Goal: Task Accomplishment & Management: Use online tool/utility

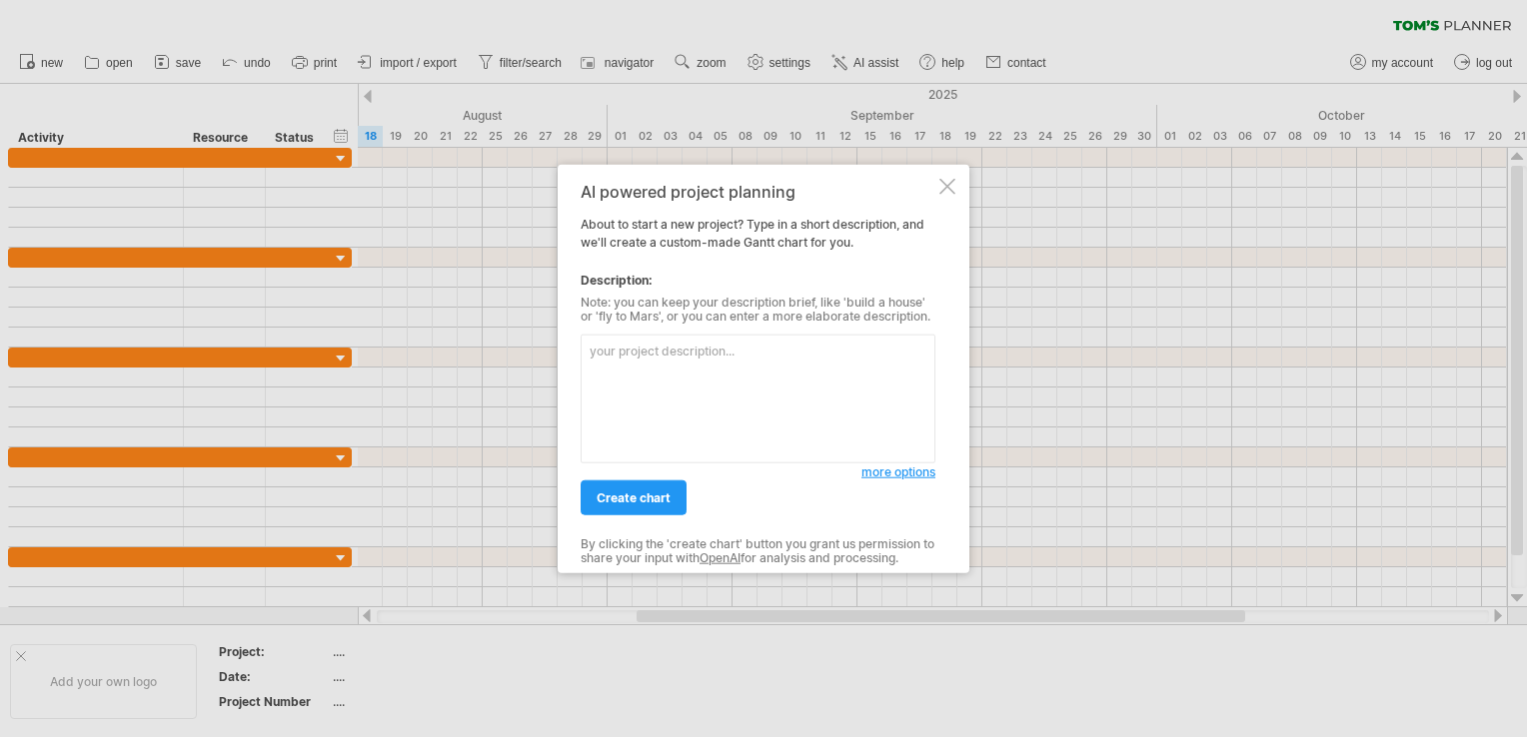
drag, startPoint x: 875, startPoint y: 478, endPoint x: 866, endPoint y: 484, distance: 10.8
click at [875, 478] on span "more options" at bounding box center [898, 472] width 74 height 15
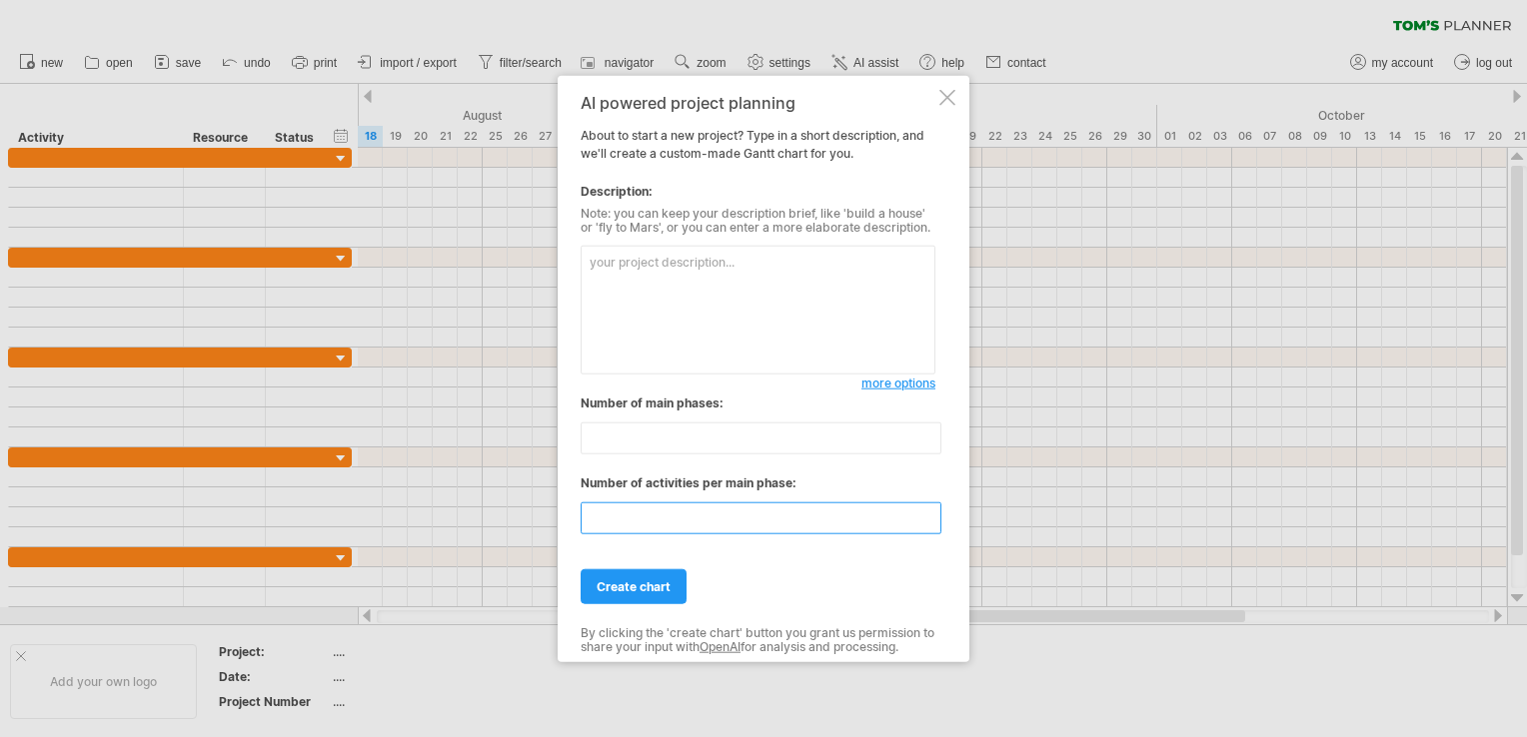
click at [931, 510] on input "**" at bounding box center [760, 519] width 361 height 32
click at [929, 522] on input "**" at bounding box center [760, 519] width 361 height 32
click at [929, 522] on input "*" at bounding box center [760, 519] width 361 height 32
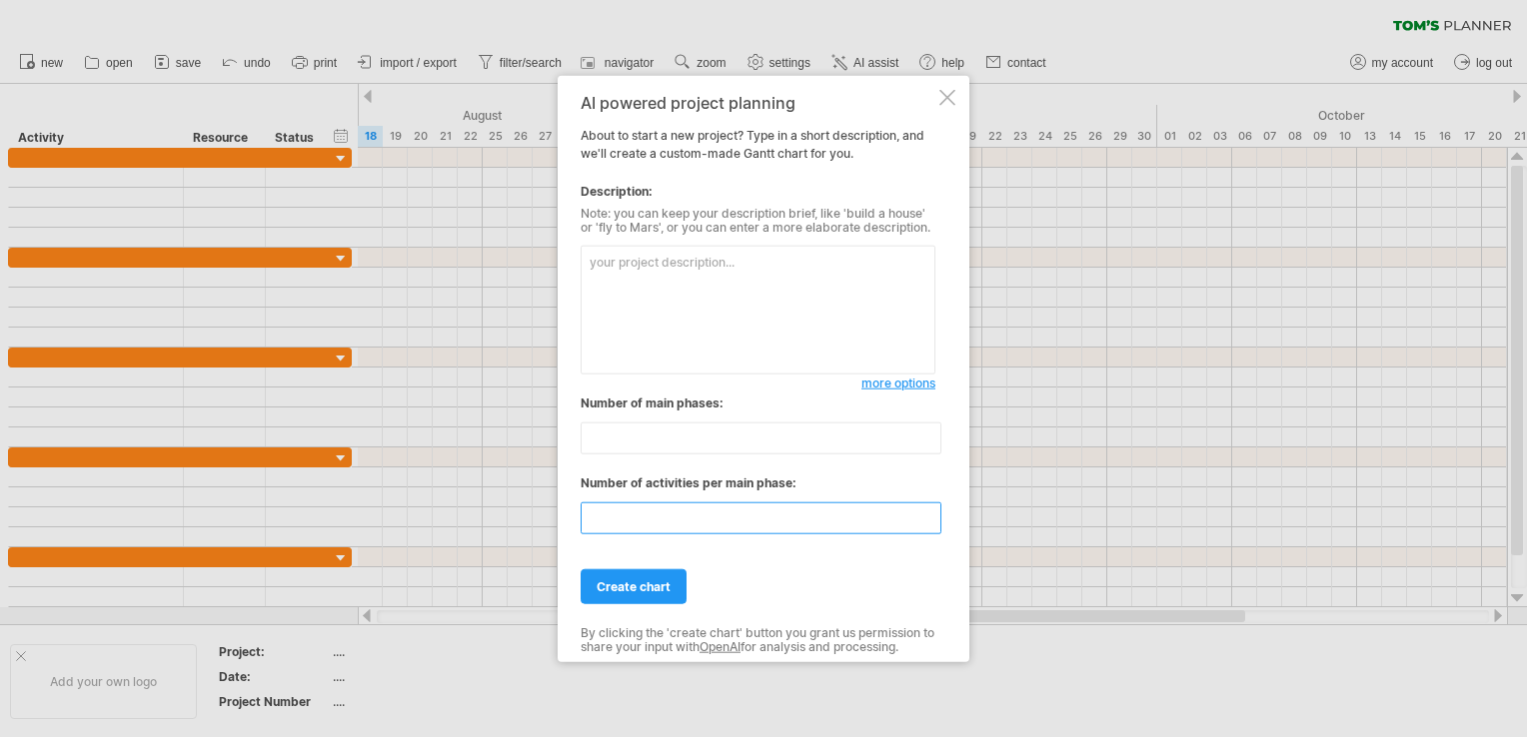
click at [929, 522] on input "*" at bounding box center [760, 519] width 361 height 32
type input "*"
click at [929, 522] on input "*" at bounding box center [760, 519] width 361 height 32
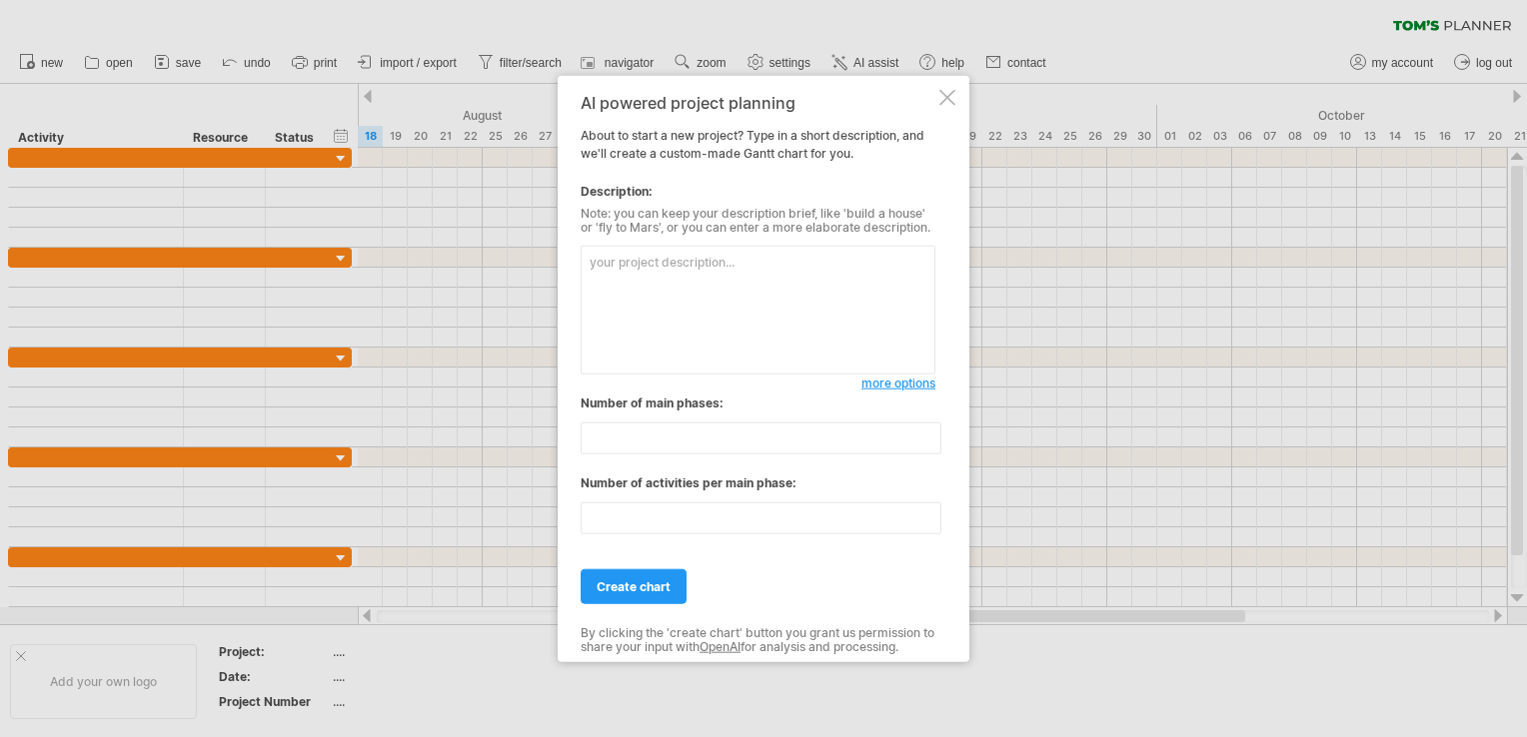
click at [641, 286] on textarea at bounding box center [757, 310] width 355 height 129
type textarea "j"
click at [623, 314] on textarea at bounding box center [757, 310] width 355 height 129
type textarea "為市府員工規劃[DATE]訓練計畫,分別依據國家政策/市政發展願景/專業核心能力/共通核心能力及管理核心能力做課程分類"
click at [631, 579] on span "create chart" at bounding box center [633, 586] width 74 height 15
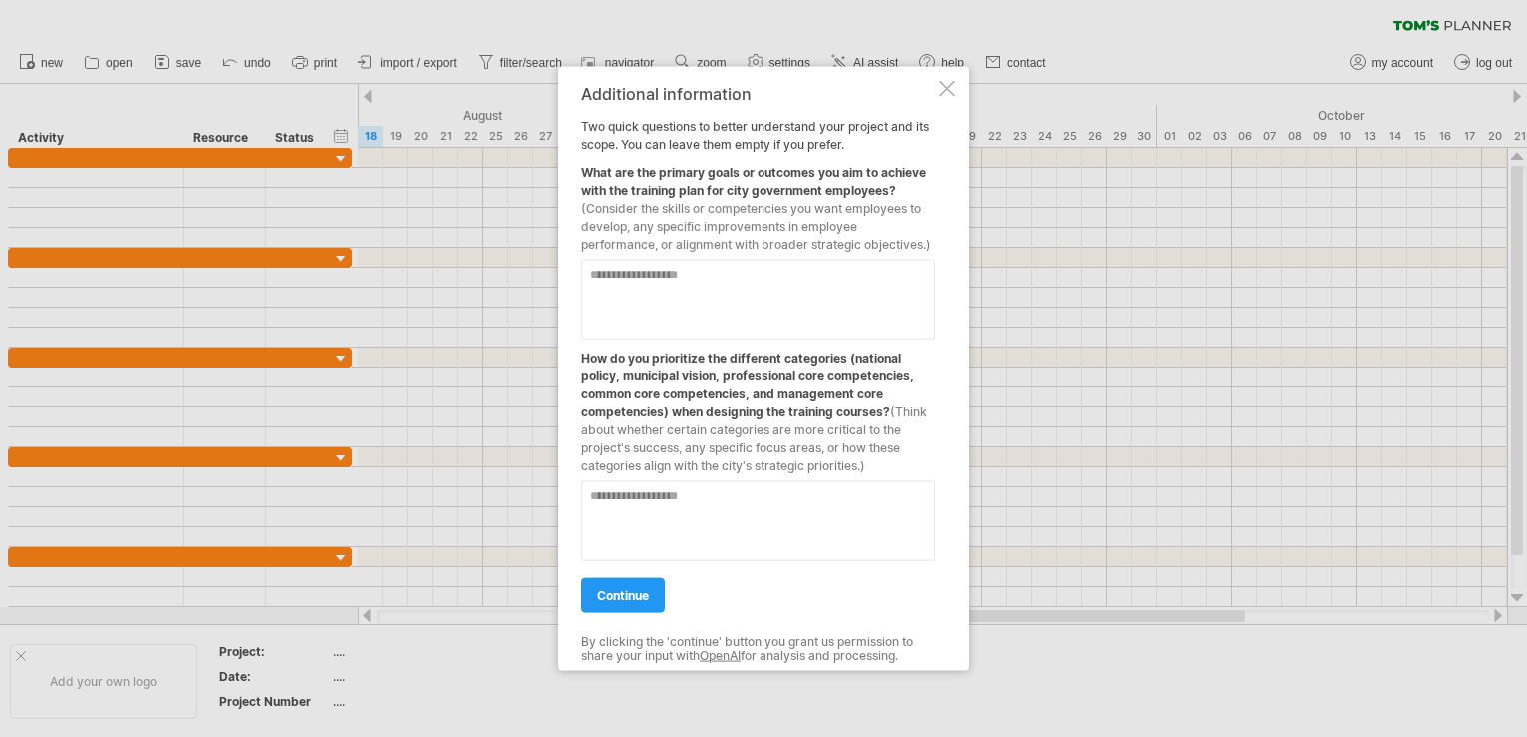
click at [659, 278] on textarea at bounding box center [757, 300] width 355 height 80
type textarea "****"
click at [632, 504] on textarea at bounding box center [757, 522] width 355 height 80
type textarea "****"
click at [613, 583] on link "continue" at bounding box center [622, 595] width 84 height 35
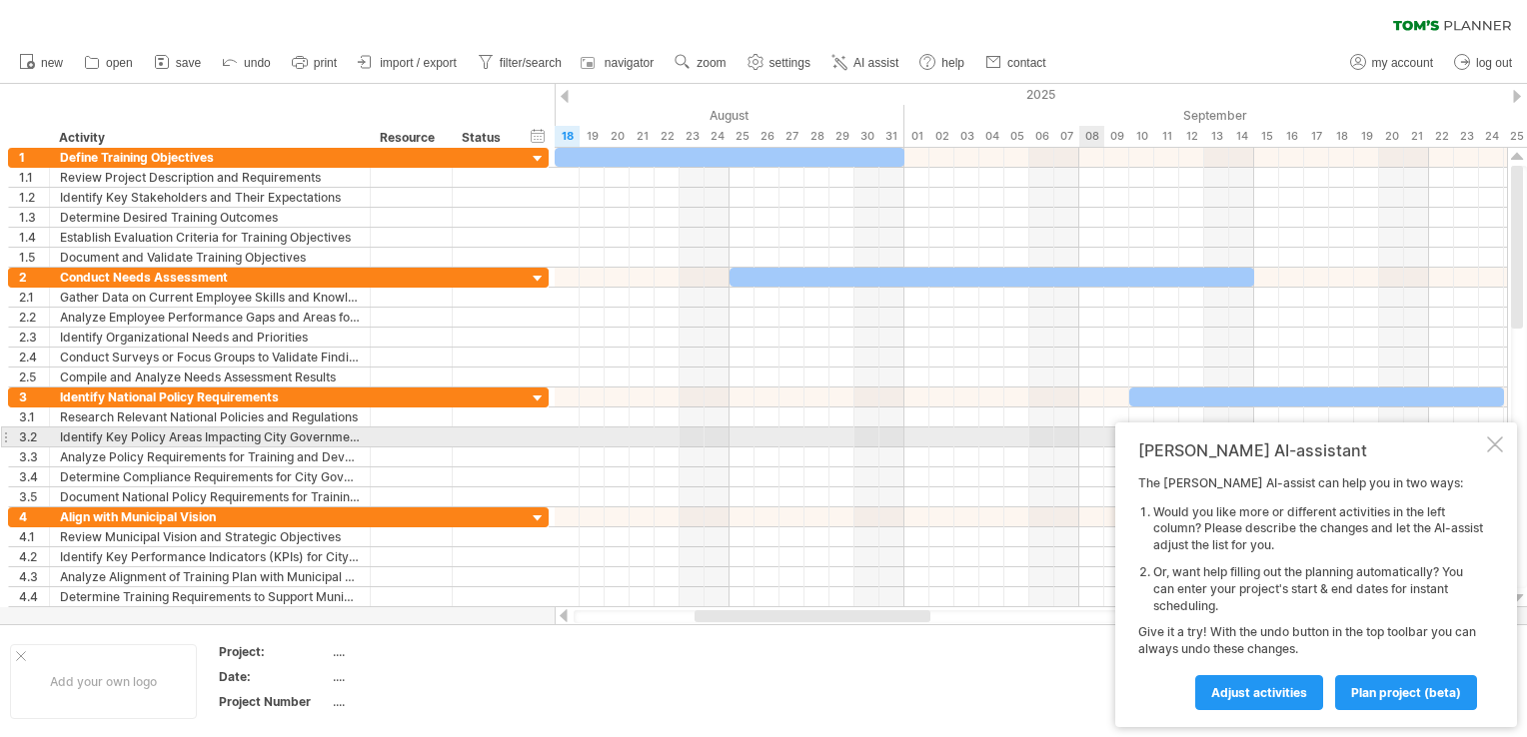
click at [1495, 446] on div at bounding box center [1495, 445] width 16 height 16
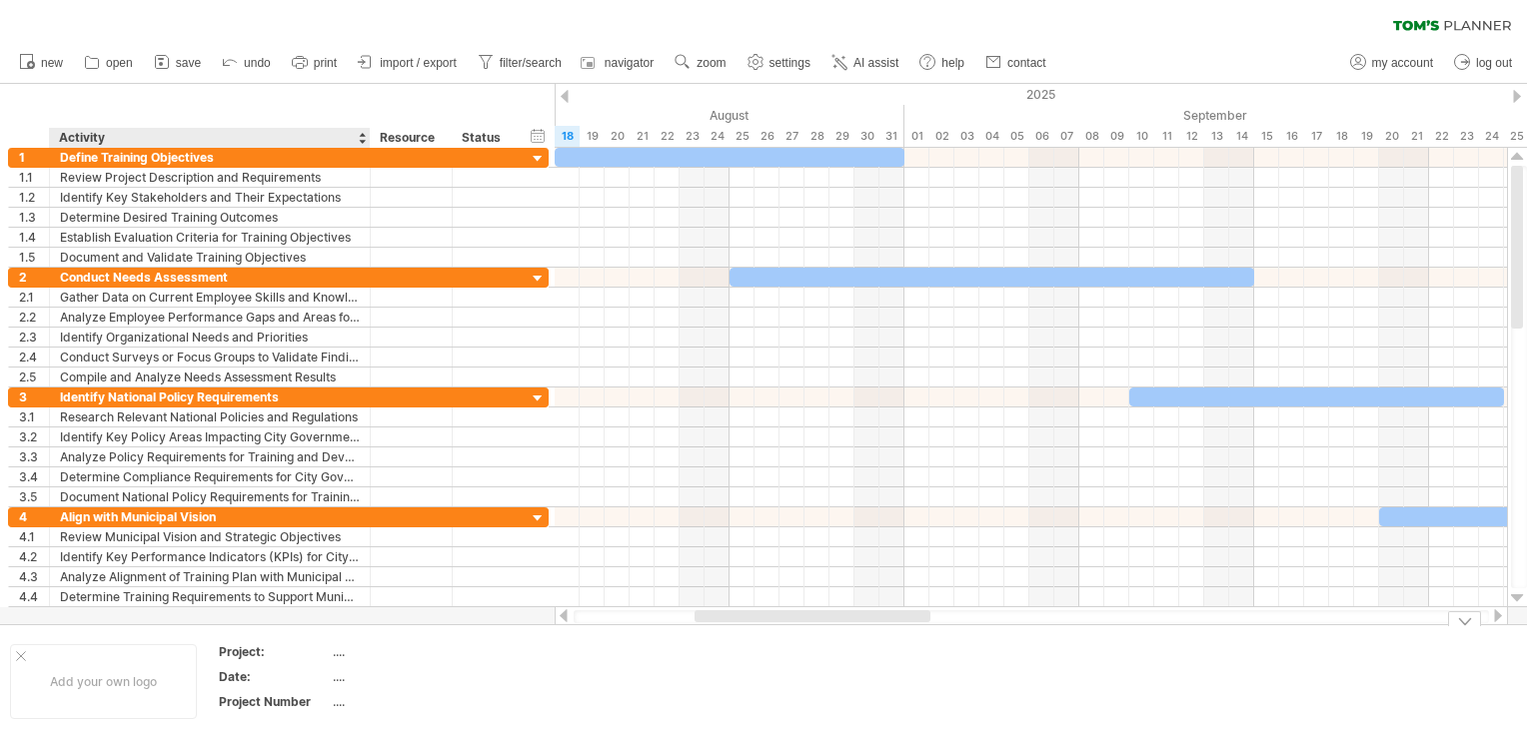
click at [344, 651] on div "...." at bounding box center [417, 651] width 168 height 17
type input "******"
click at [408, 60] on span "import / export" at bounding box center [418, 63] width 77 height 14
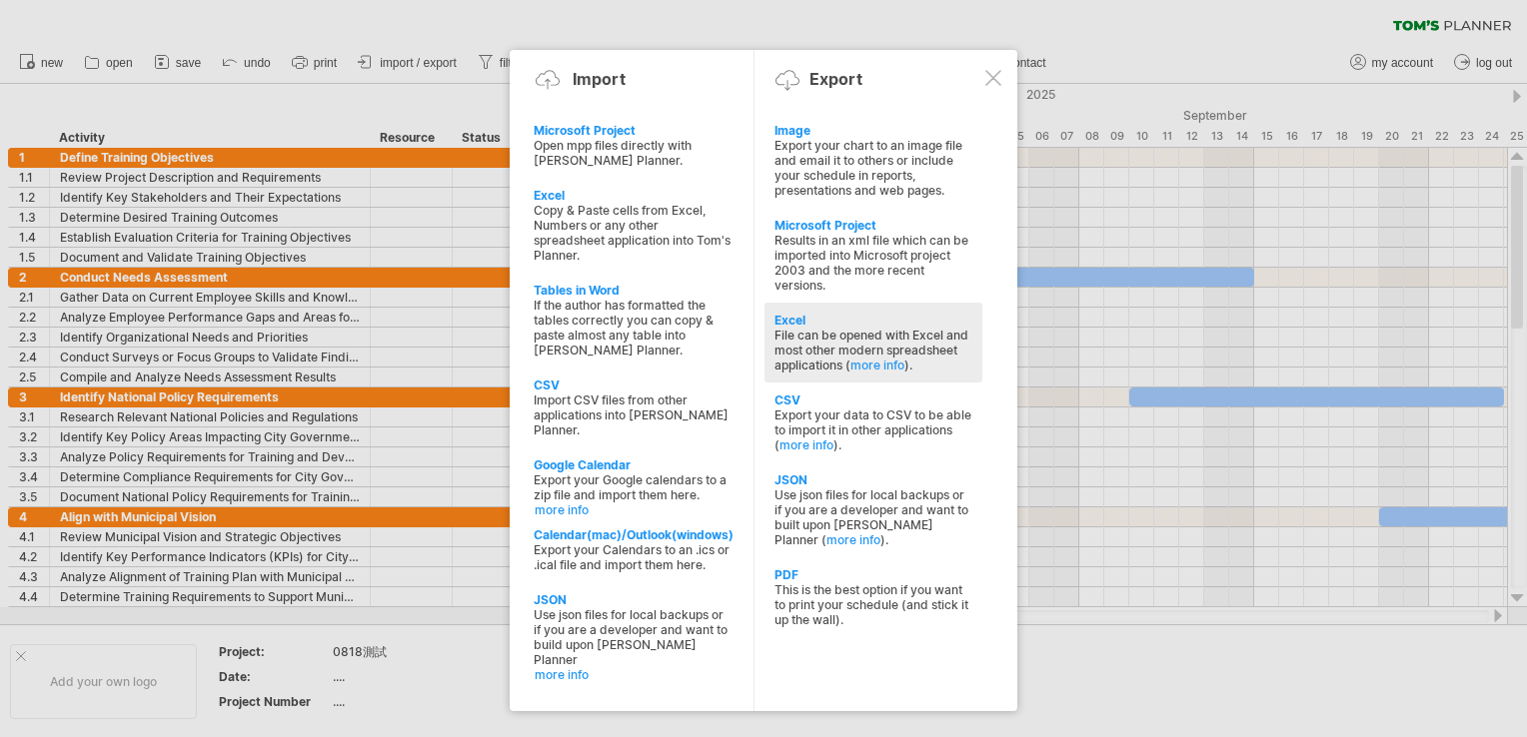
click at [790, 323] on div "Excel" at bounding box center [873, 320] width 198 height 15
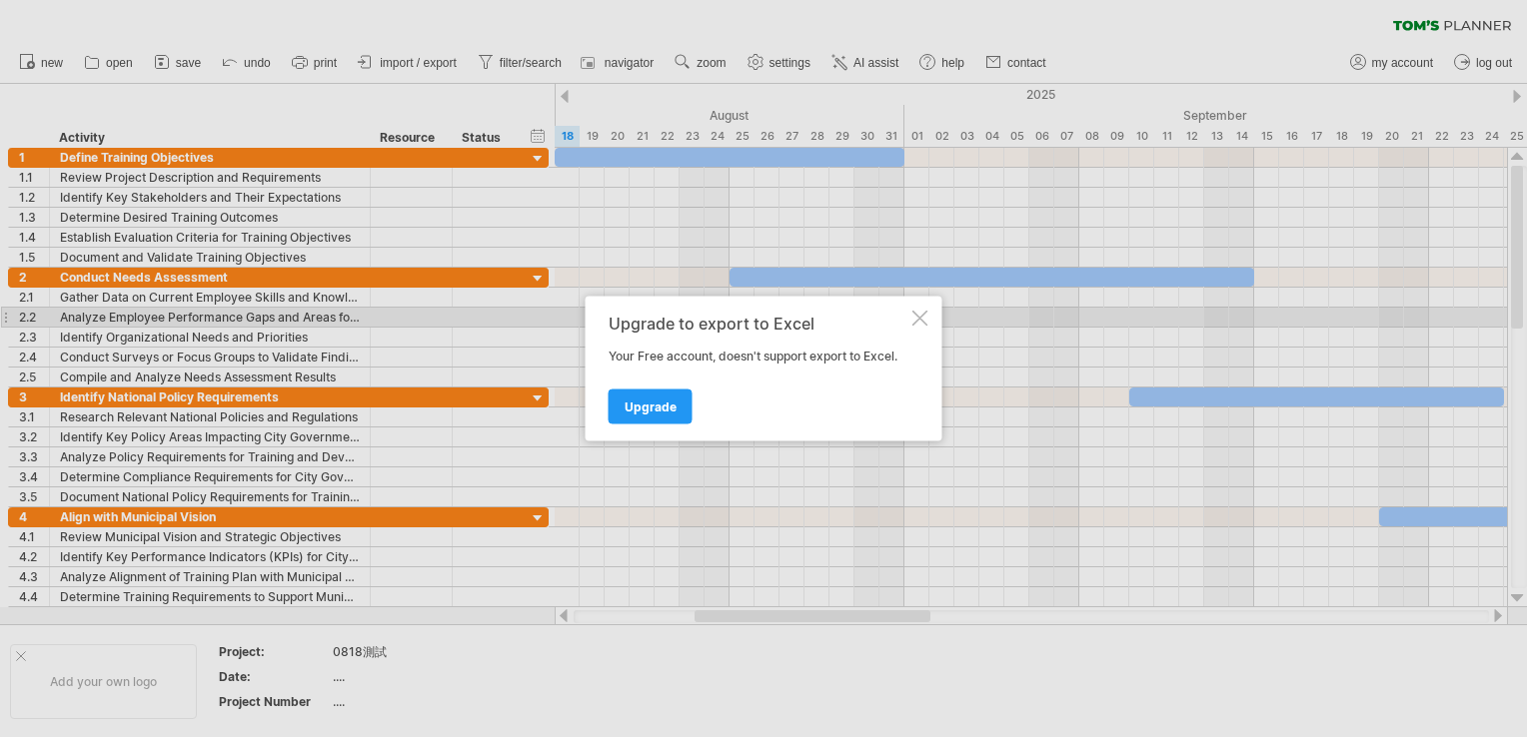
click at [919, 311] on div at bounding box center [920, 319] width 16 height 16
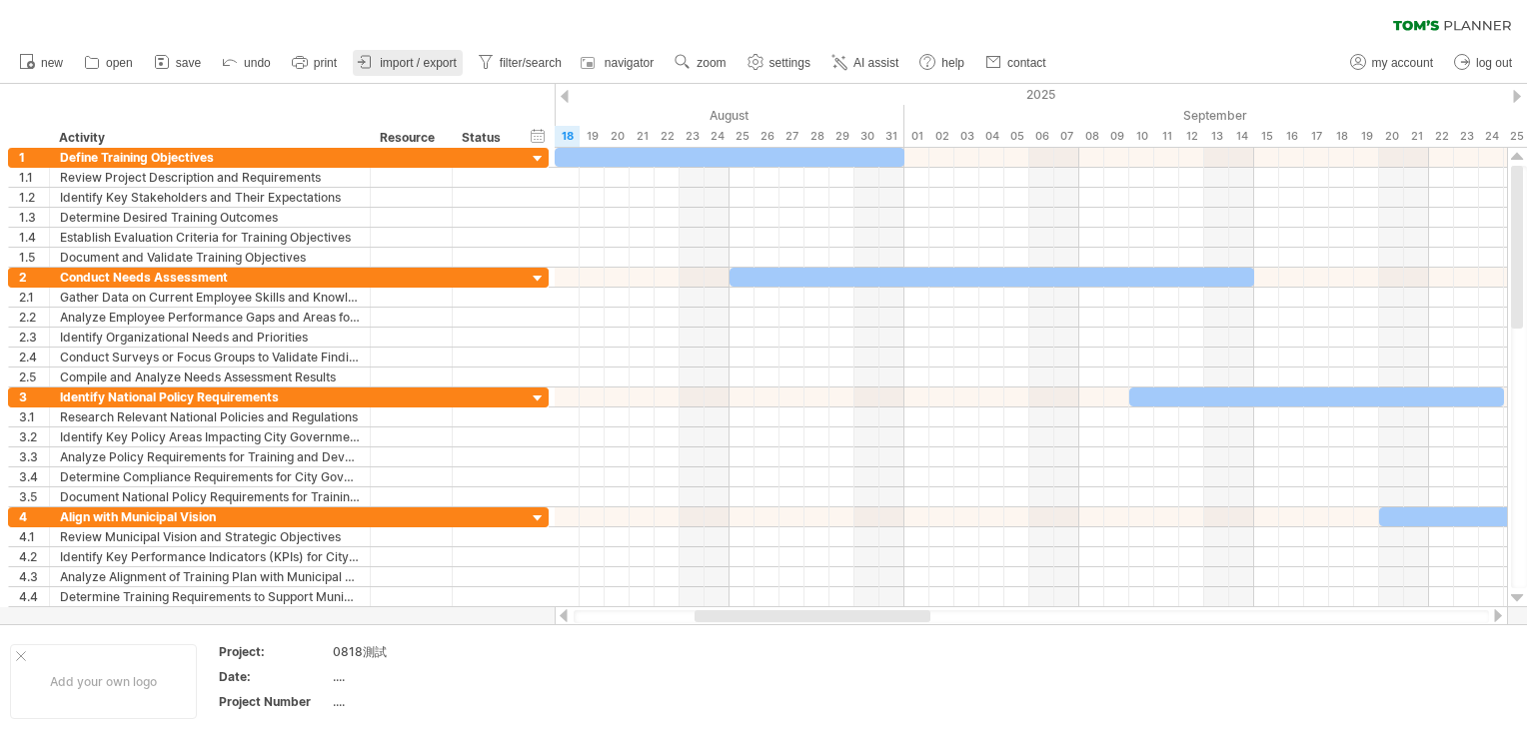
click at [446, 62] on span "import / export" at bounding box center [418, 63] width 77 height 14
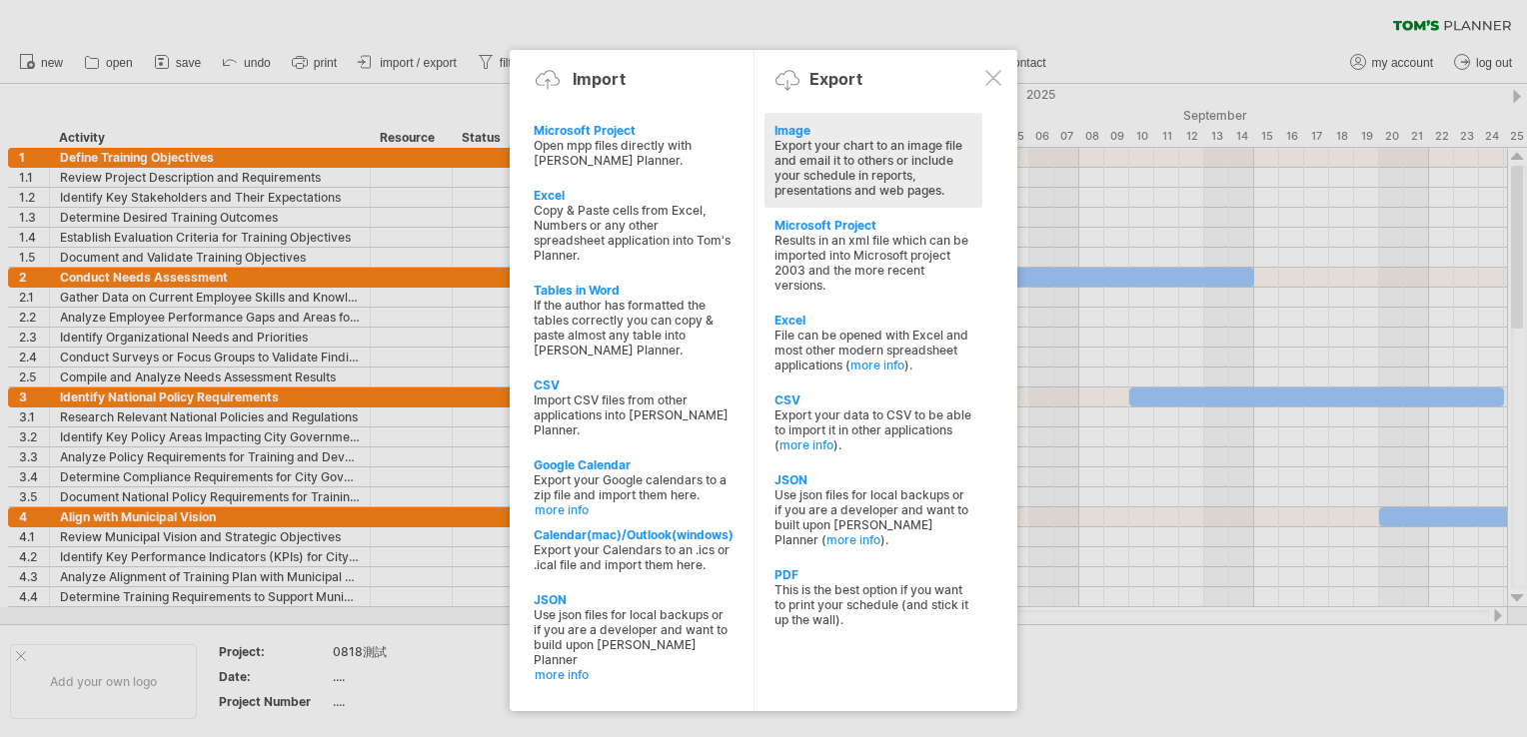
click at [856, 155] on div "Export your chart to an image file and email it to others or include your sched…" at bounding box center [873, 168] width 198 height 60
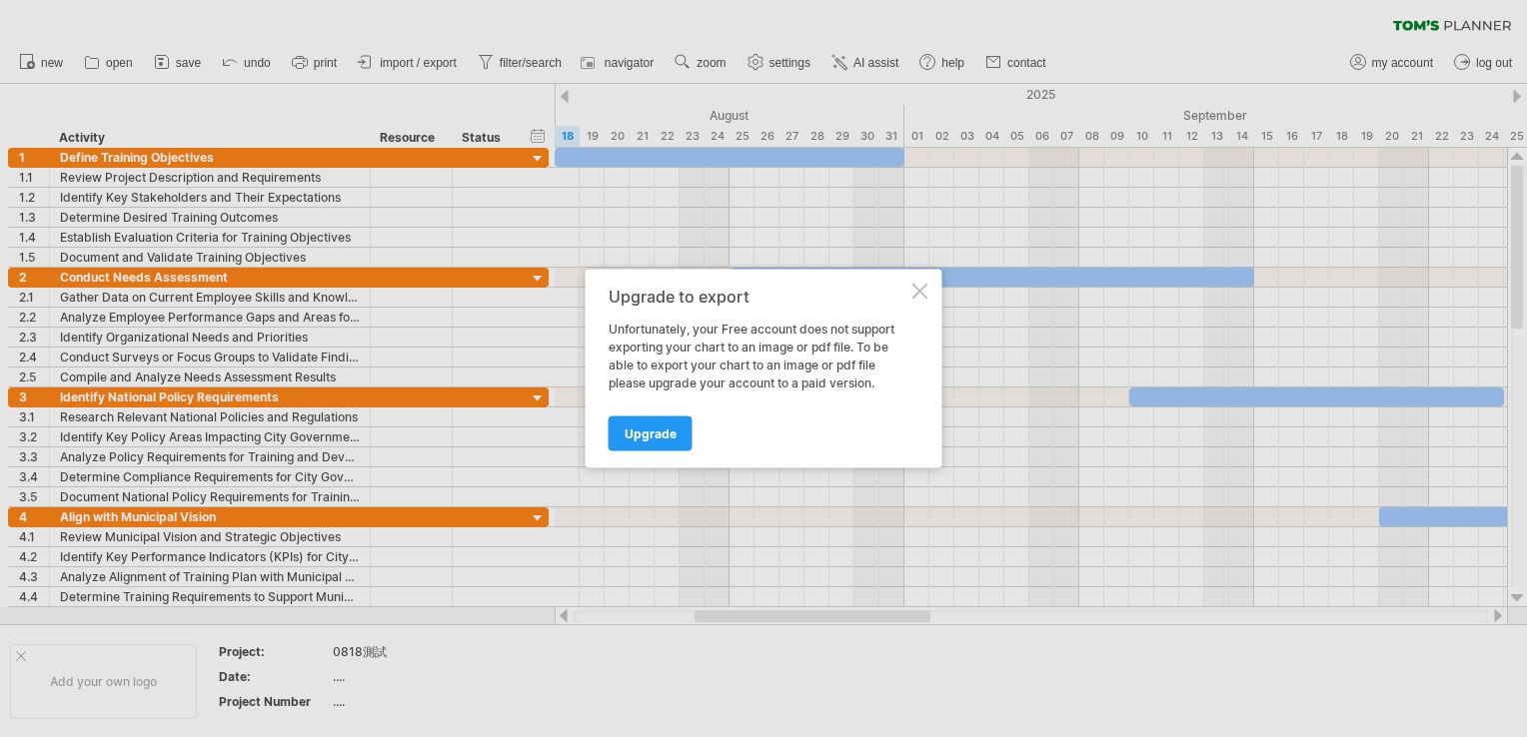
click at [916, 287] on div at bounding box center [920, 292] width 16 height 16
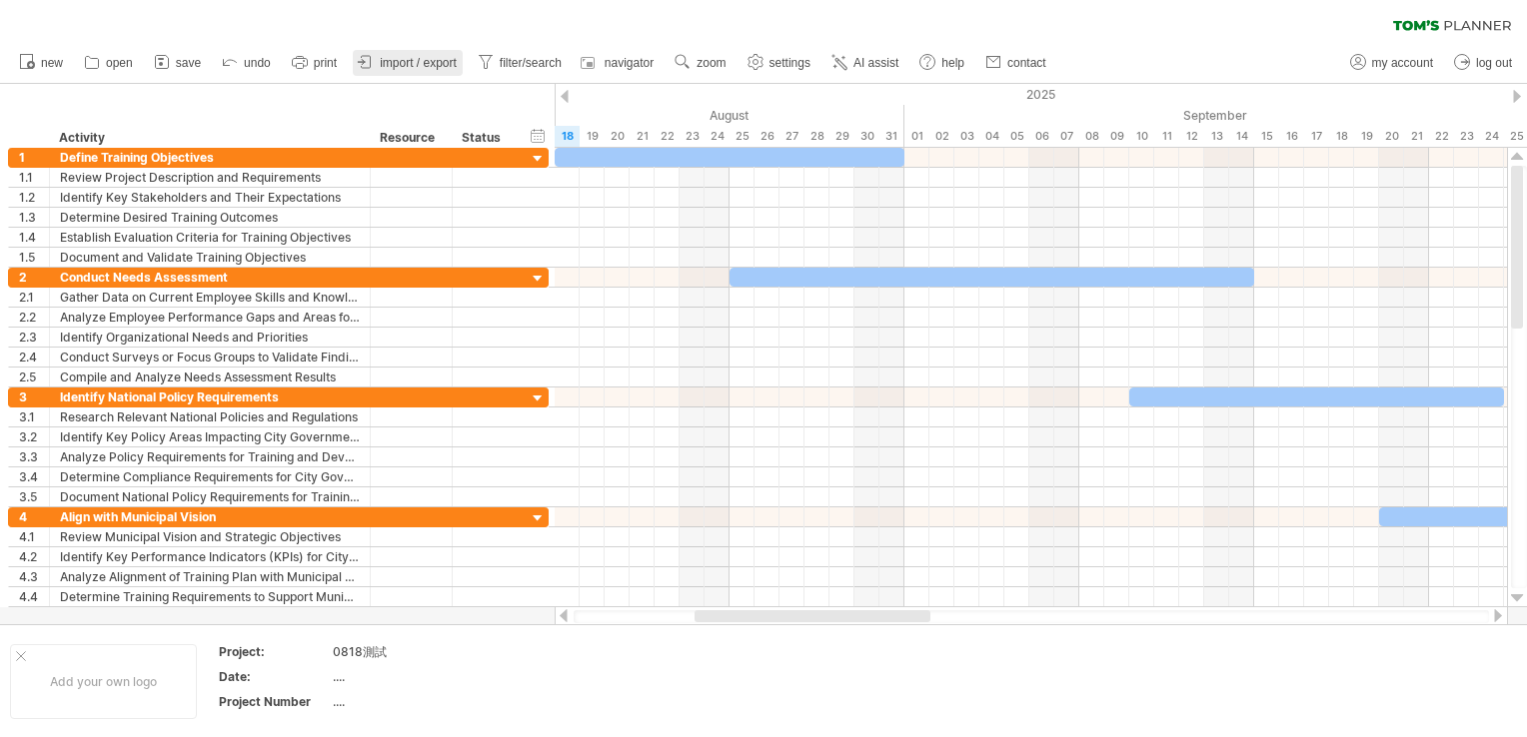
click at [402, 66] on span "import / export" at bounding box center [418, 63] width 77 height 14
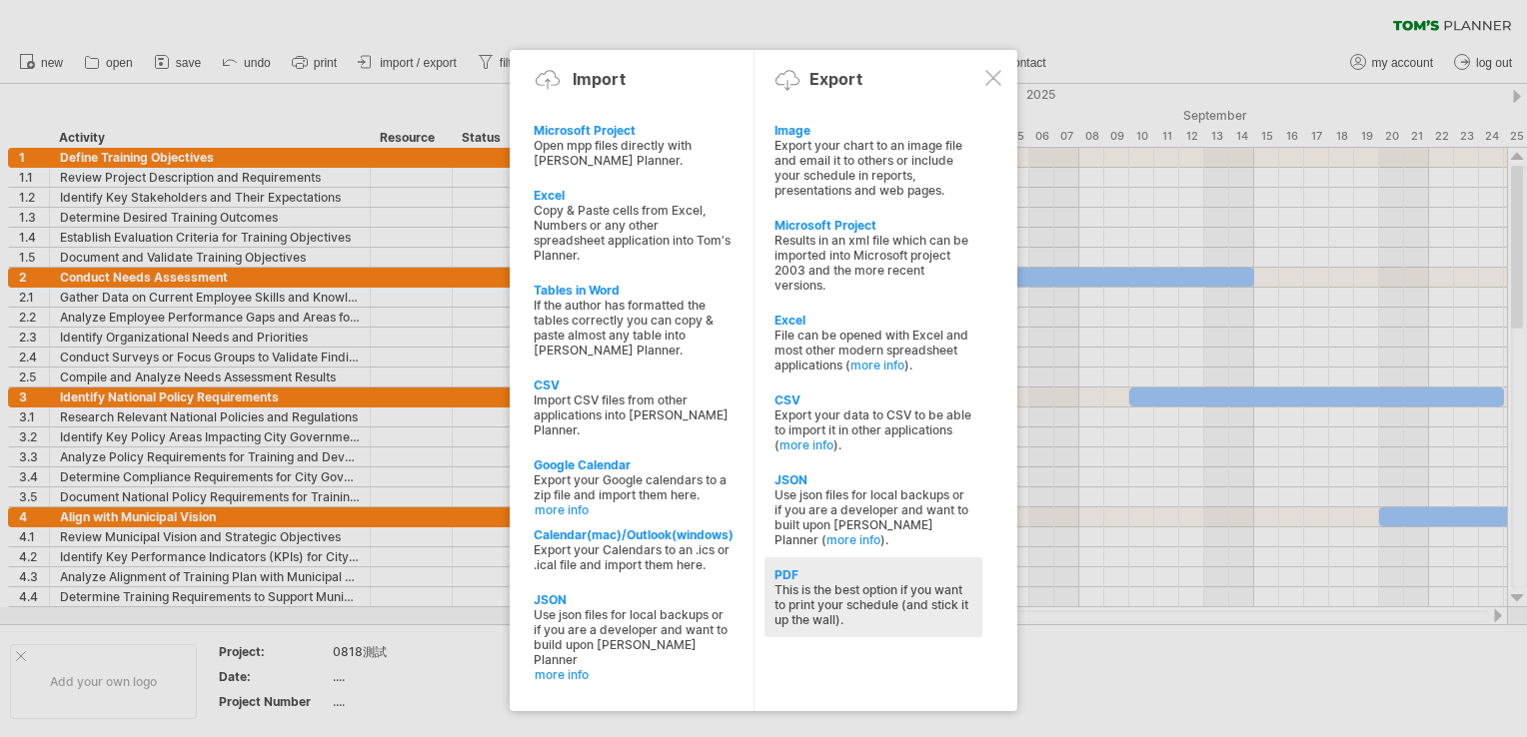
click at [833, 605] on div "This is the best option if you want to print your schedule (and stick it up the…" at bounding box center [873, 604] width 198 height 45
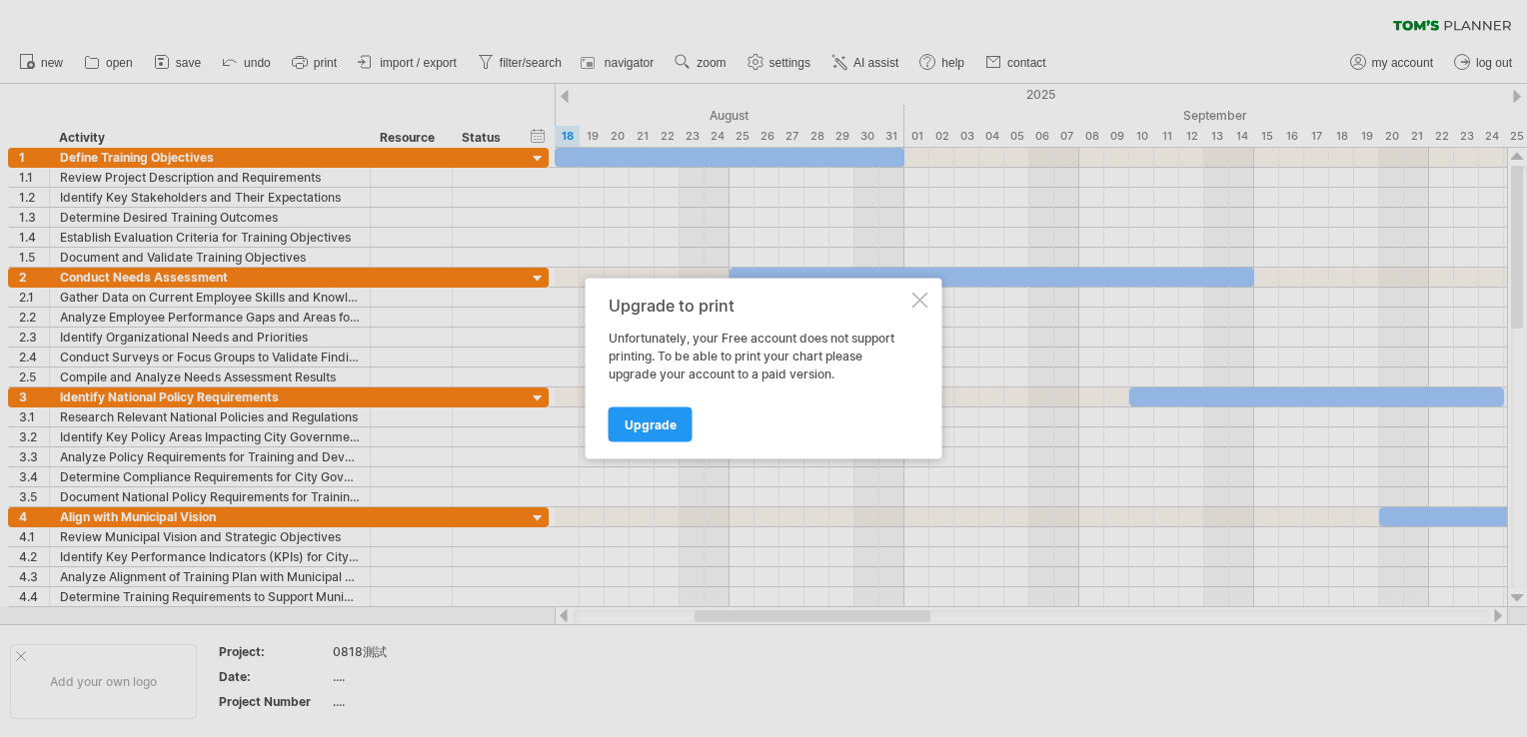
click at [916, 301] on div at bounding box center [920, 301] width 16 height 16
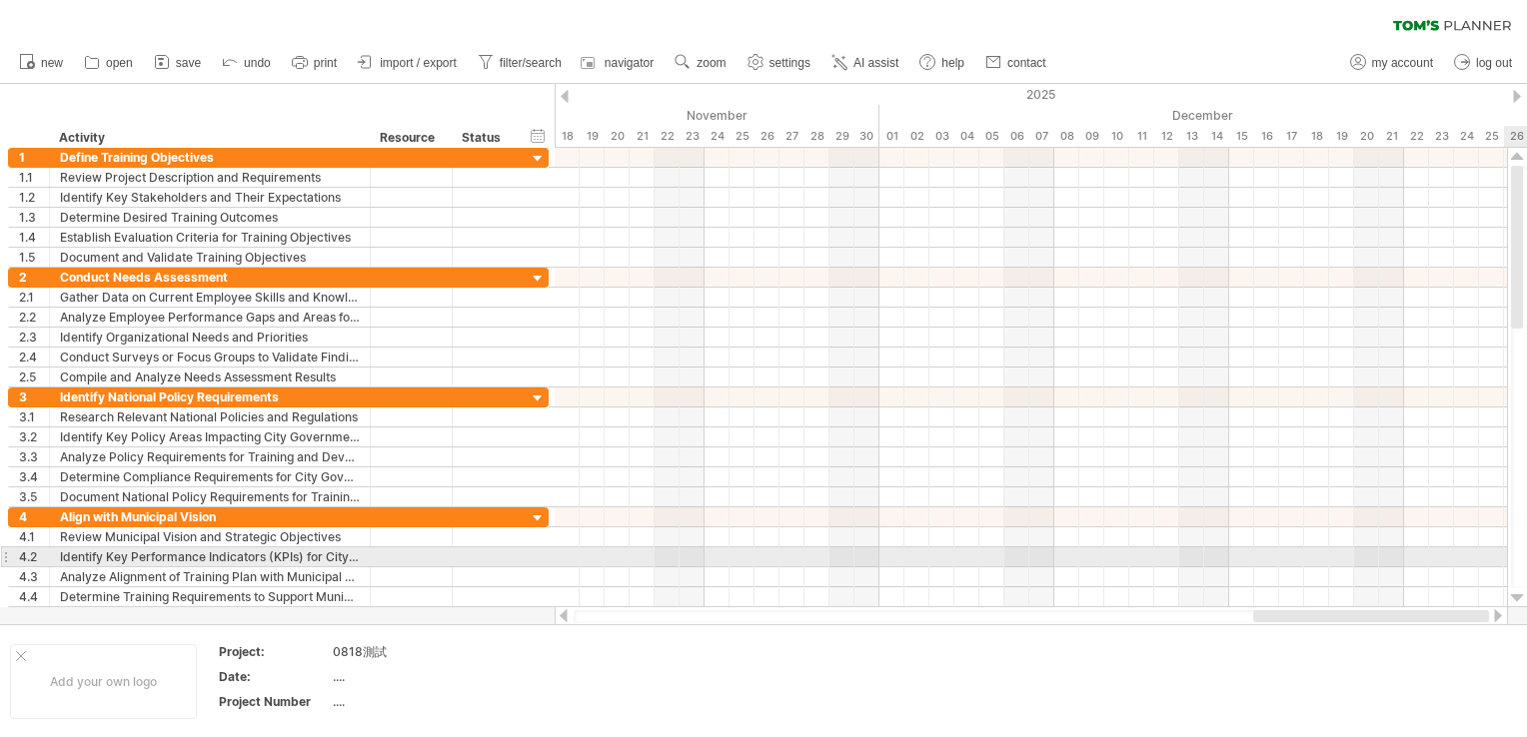
drag, startPoint x: 907, startPoint y: 619, endPoint x: 1530, endPoint y: 560, distance: 625.3
click at [1526, 560] on html "progress(100%) Trying to reach [DOMAIN_NAME] Connected again... 0% clear filter…" at bounding box center [763, 370] width 1527 height 741
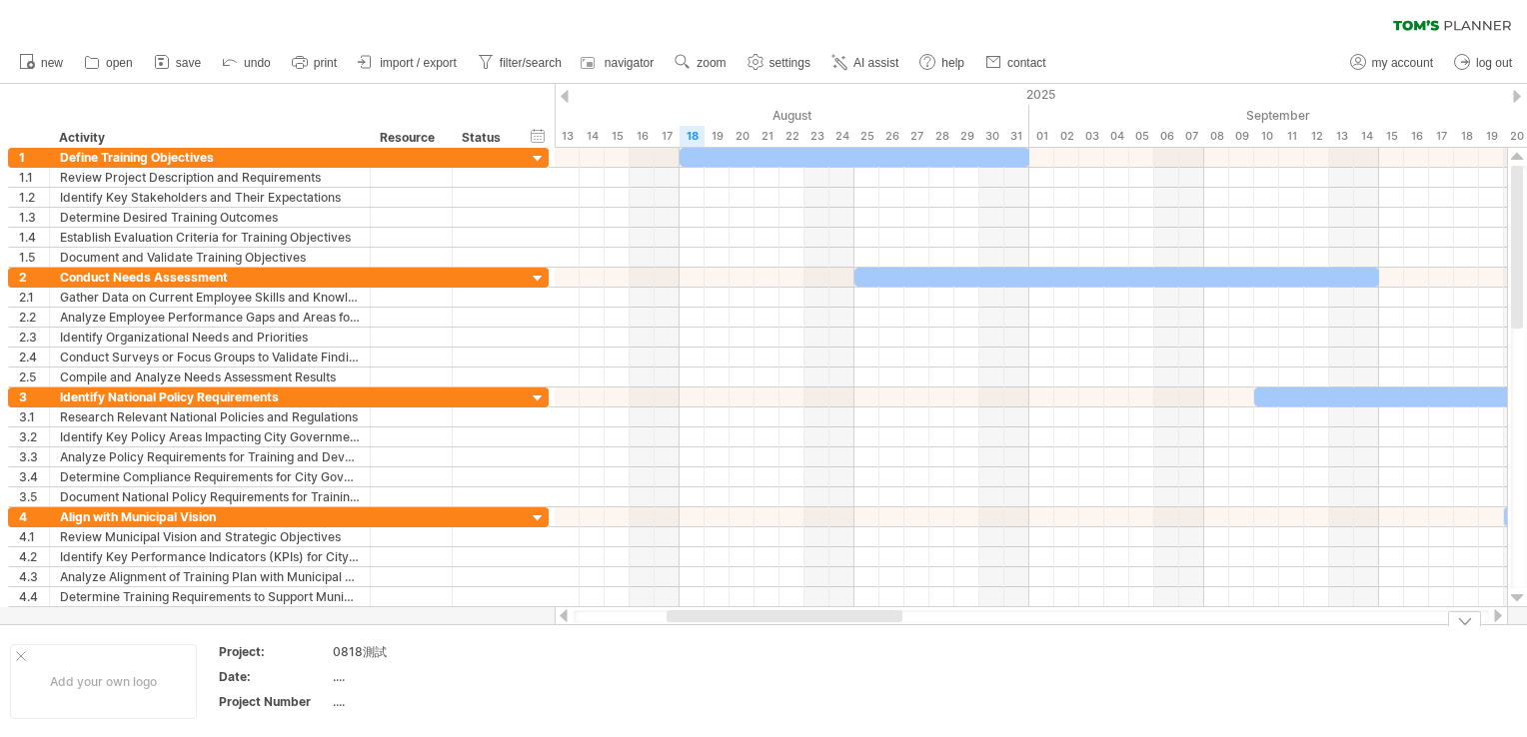
click at [879, 624] on div "Add your own logo Project: 0818測試 Date: .... Project Number ...." at bounding box center [763, 681] width 1527 height 114
click at [718, 59] on span "zoom" at bounding box center [710, 63] width 29 height 14
click at [761, 114] on div "Week" at bounding box center [783, 117] width 111 height 32
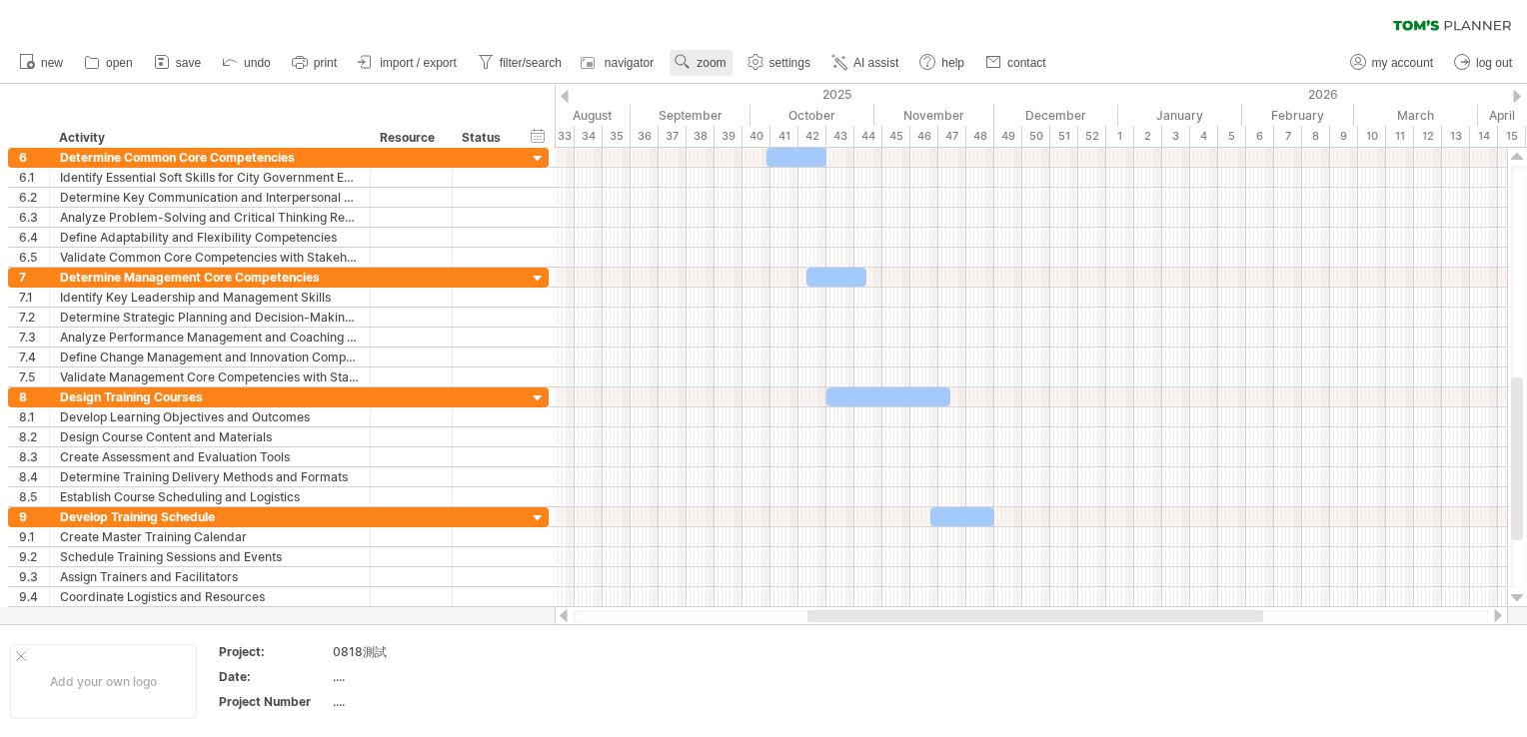
click at [695, 57] on link "zoom" at bounding box center [700, 63] width 62 height 26
click at [747, 116] on div "Week" at bounding box center [760, 115] width 111 height 32
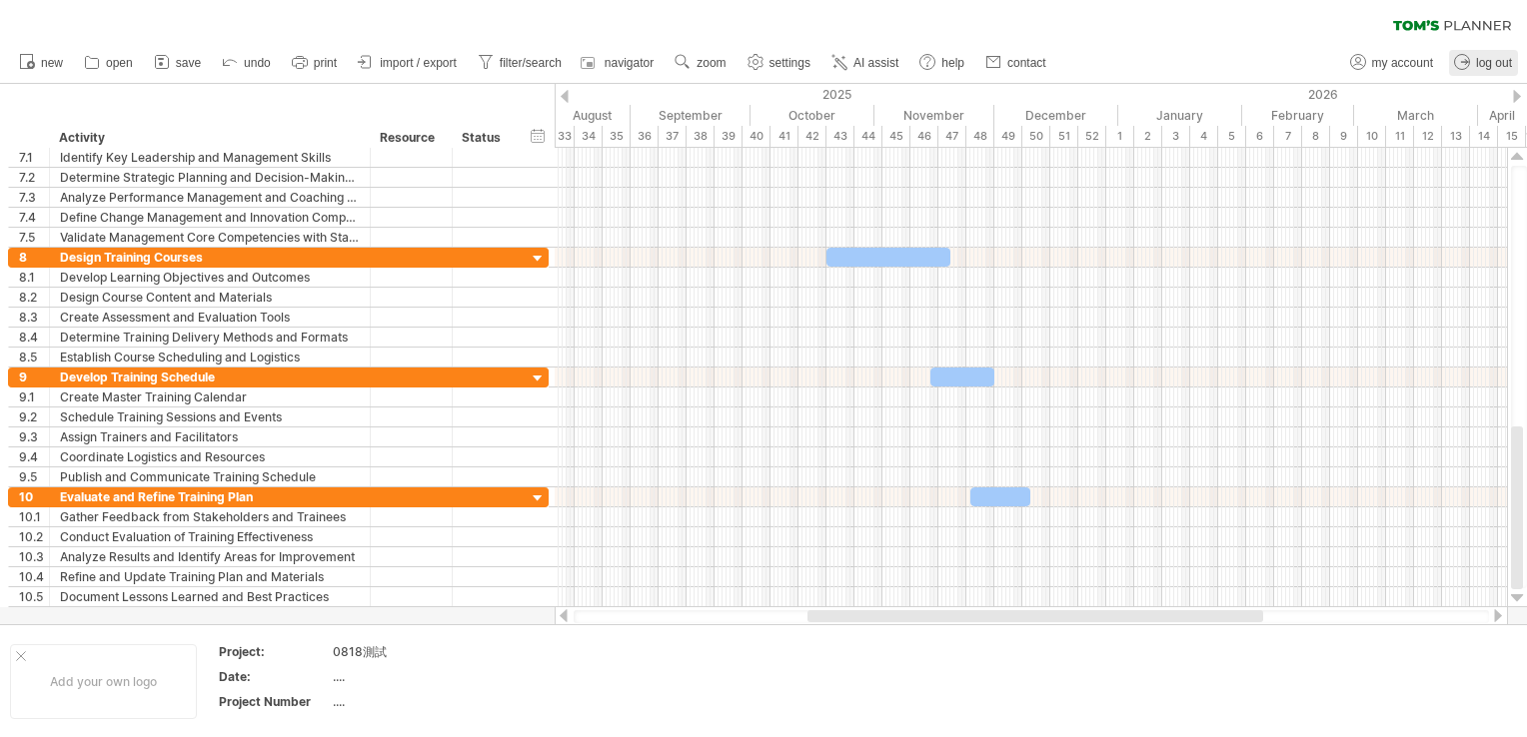
click at [1499, 65] on span "log out" at bounding box center [1494, 63] width 36 height 14
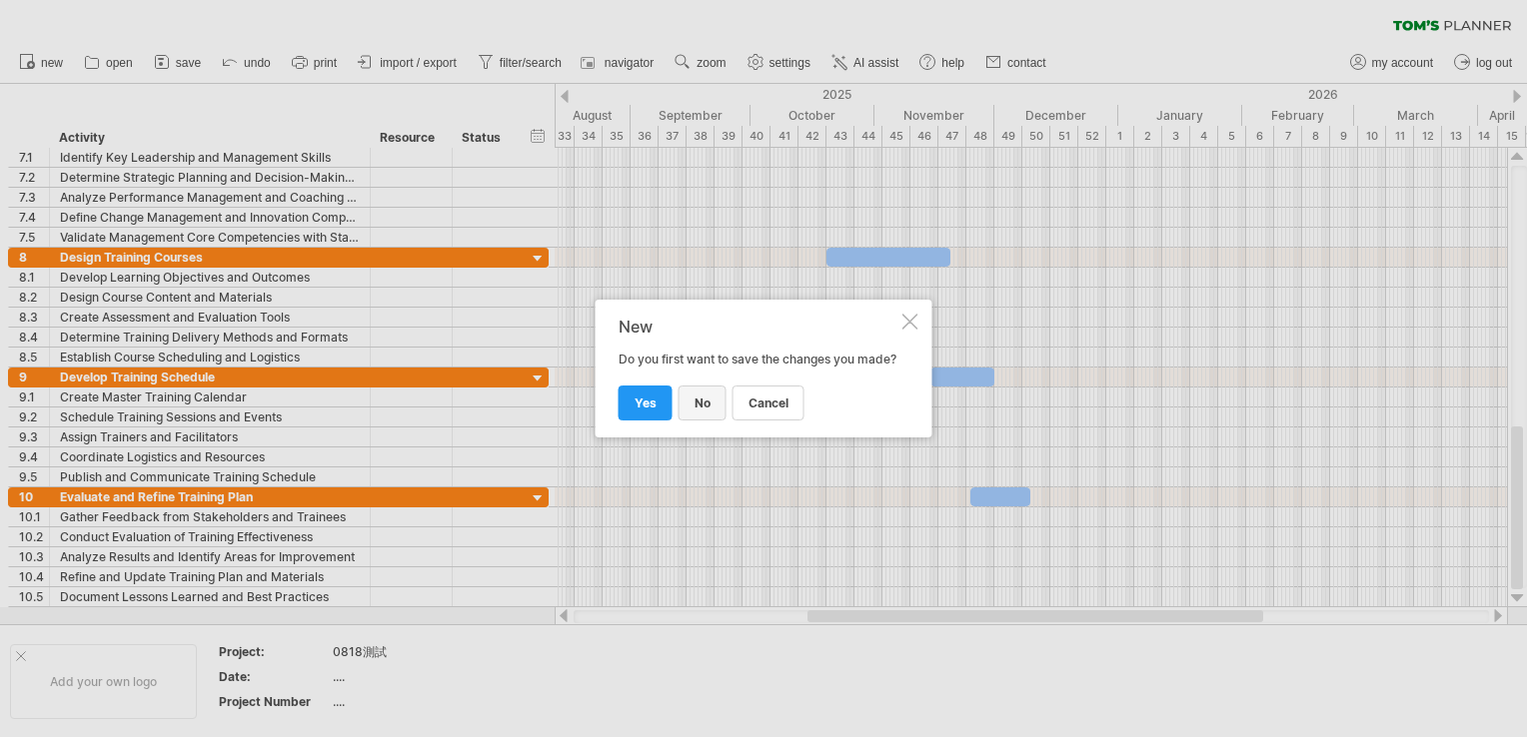
click at [711, 421] on link "no" at bounding box center [702, 403] width 48 height 35
